Goal: Obtain resource: Obtain resource

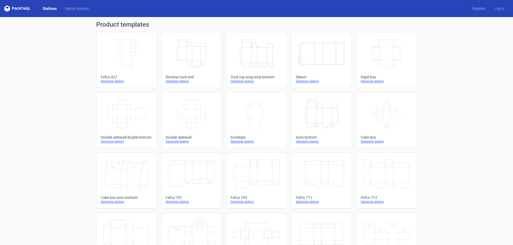
click at [129, 75] on div at bounding box center [127, 75] width 52 height 0
click at [385, 66] on icon "Width Depth Height" at bounding box center [386, 54] width 47 height 30
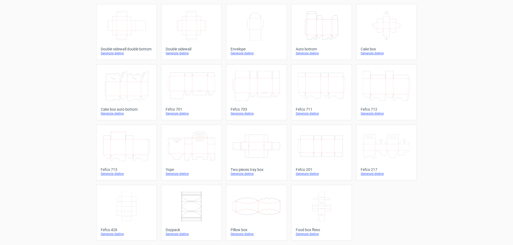
scroll to position [97, 0]
click at [130, 218] on icon at bounding box center [126, 207] width 47 height 30
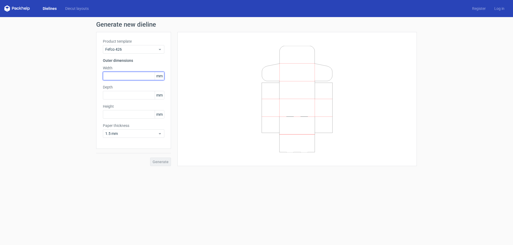
click at [116, 78] on input "text" at bounding box center [133, 76] width 61 height 9
type input "32"
click at [133, 96] on input "text" at bounding box center [133, 95] width 61 height 9
type input "28"
click at [119, 76] on input "32" at bounding box center [133, 76] width 61 height 9
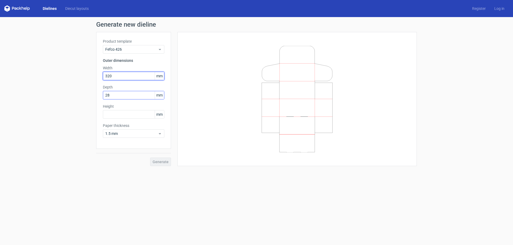
type input "320"
click at [119, 96] on input "28" at bounding box center [133, 95] width 61 height 9
type input "280"
click at [120, 112] on input "text" at bounding box center [133, 114] width 61 height 9
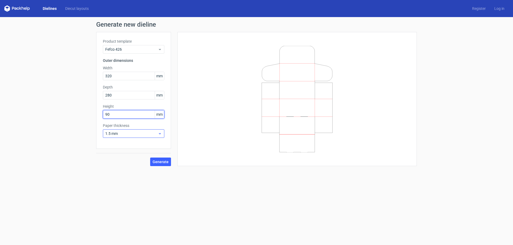
type input "90"
click at [128, 132] on span "1.5 mm" at bounding box center [131, 133] width 53 height 5
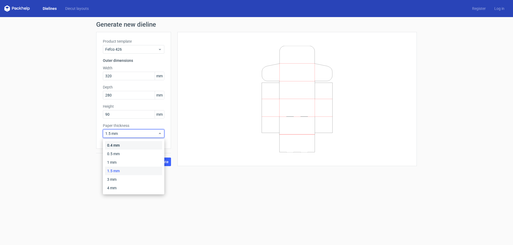
click at [129, 143] on div "0.4 mm" at bounding box center [133, 145] width 57 height 9
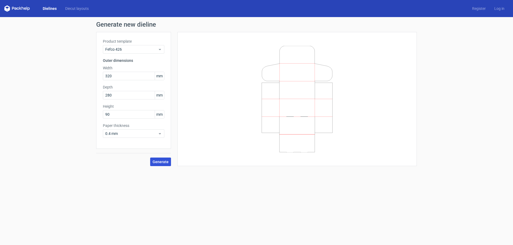
click at [161, 159] on button "Generate" at bounding box center [160, 162] width 21 height 9
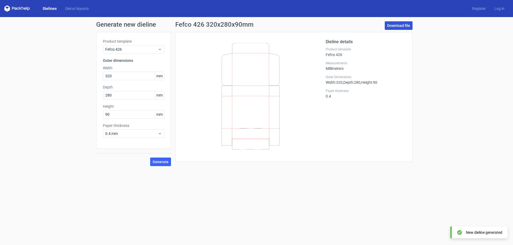
click at [394, 23] on link "Download file" at bounding box center [398, 25] width 28 height 9
